Goal: Complete application form: Complete application form

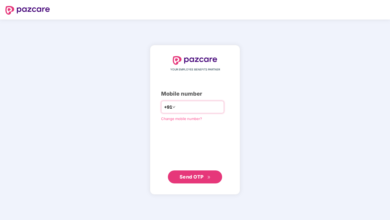
click at [200, 103] on input "number" at bounding box center [199, 107] width 44 height 9
type input "**********"
click at [210, 179] on span "Send OTP" at bounding box center [195, 177] width 31 height 8
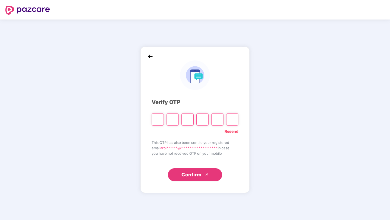
type input "*"
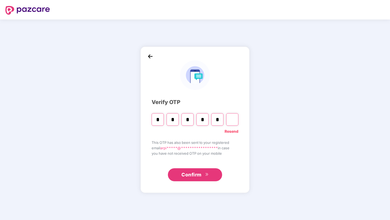
type input "*"
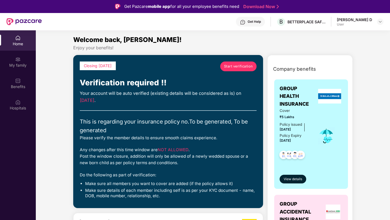
click at [233, 63] on link "Start verification" at bounding box center [238, 67] width 36 height 10
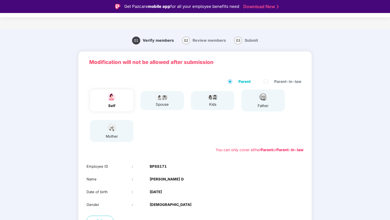
click at [121, 100] on div "self" at bounding box center [111, 100] width 43 height 22
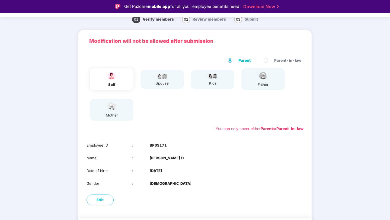
scroll to position [17, 0]
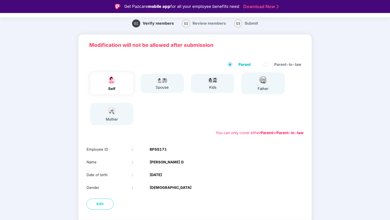
click at [109, 111] on img at bounding box center [112, 110] width 14 height 9
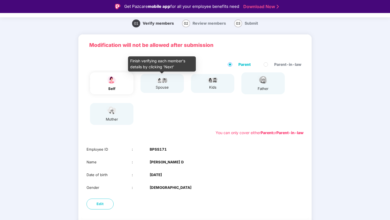
click at [164, 80] on img at bounding box center [162, 80] width 14 height 7
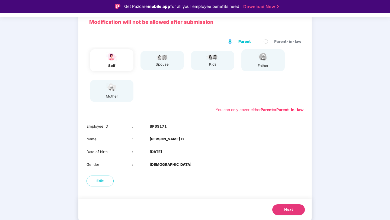
click at [292, 209] on span "Next" at bounding box center [288, 209] width 9 height 5
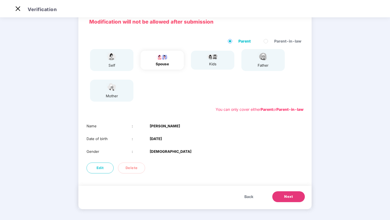
click at [287, 194] on span "Next" at bounding box center [288, 196] width 9 height 5
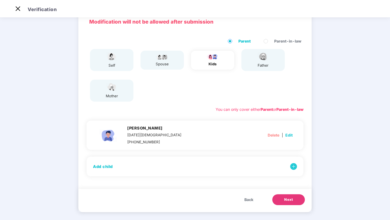
scroll to position [30, 0]
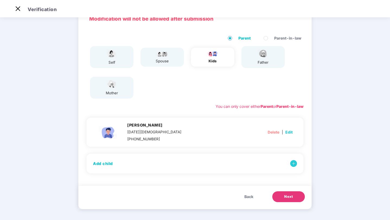
click at [244, 200] on button "Back" at bounding box center [249, 196] width 20 height 11
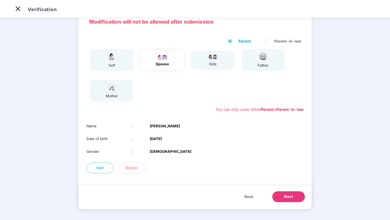
click at [289, 199] on span "Next" at bounding box center [288, 196] width 9 height 5
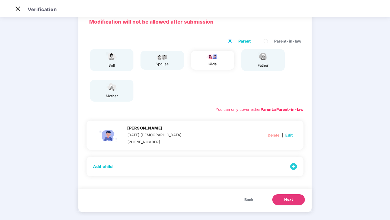
click at [283, 201] on button "Next" at bounding box center [288, 199] width 33 height 11
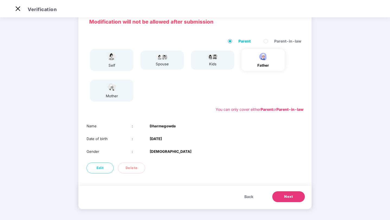
click at [285, 197] on span "Next" at bounding box center [288, 196] width 9 height 5
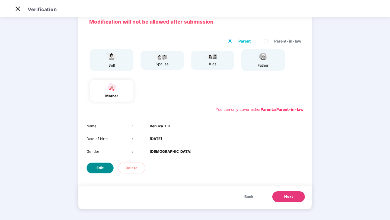
click at [100, 169] on span "Edit" at bounding box center [100, 167] width 7 height 5
select select "******"
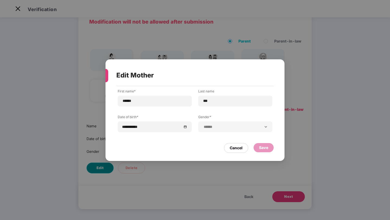
scroll to position [0, 0]
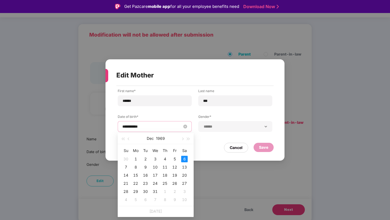
click at [163, 126] on input "**********" at bounding box center [151, 127] width 59 height 6
click at [158, 138] on button "1969" at bounding box center [160, 138] width 9 height 11
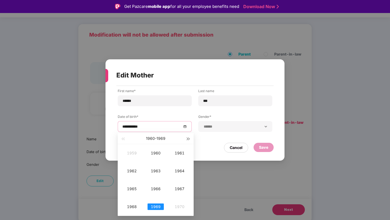
click at [188, 138] on span "button" at bounding box center [188, 139] width 3 height 3
click at [129, 171] on div "1972" at bounding box center [132, 171] width 16 height 7
click at [180, 210] on div "Dec" at bounding box center [179, 207] width 16 height 7
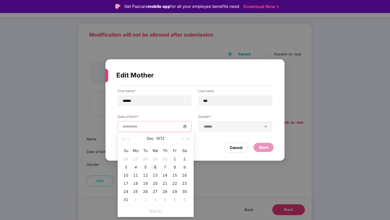
type input "**********"
click at [155, 166] on div "6" at bounding box center [155, 167] width 7 height 7
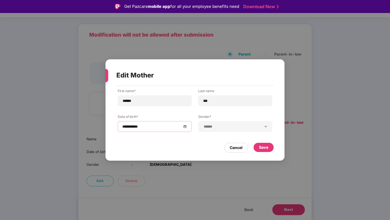
click at [215, 111] on div "**********" at bounding box center [195, 115] width 155 height 52
click at [264, 149] on div "Save" at bounding box center [263, 148] width 9 height 6
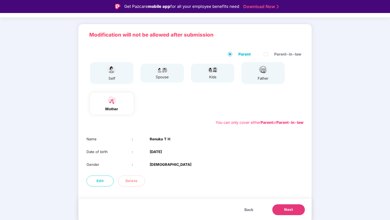
scroll to position [13, 0]
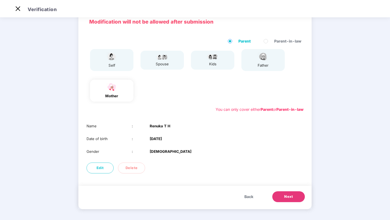
click at [290, 197] on span "Next" at bounding box center [288, 196] width 9 height 5
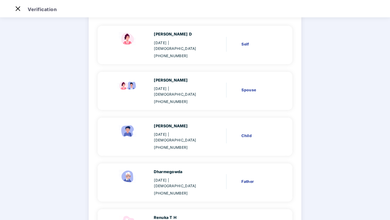
scroll to position [91, 0]
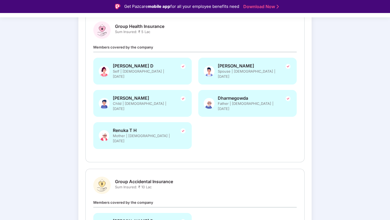
scroll to position [123, 0]
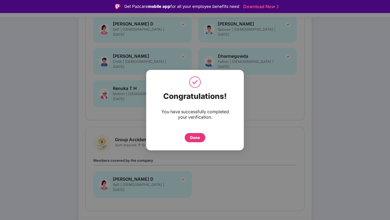
click at [195, 136] on div "Done" at bounding box center [195, 138] width 10 height 6
